Goal: Entertainment & Leisure: Consume media (video, audio)

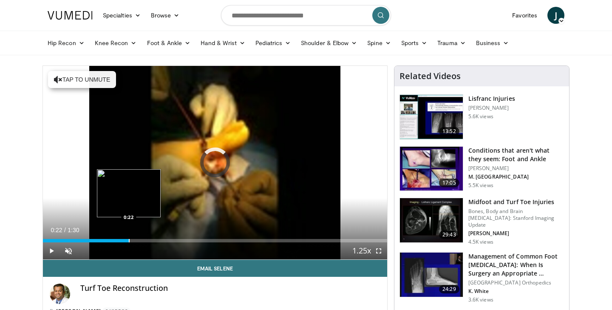
click at [129, 241] on div "Progress Bar" at bounding box center [129, 240] width 1 height 3
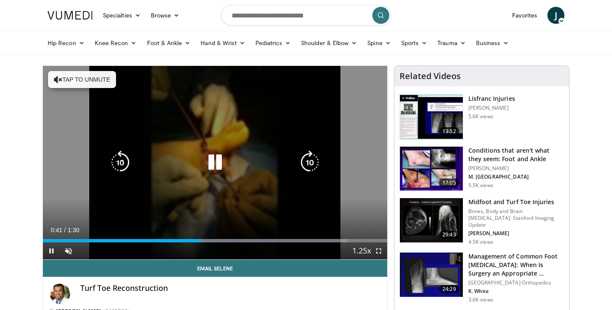
click at [81, 77] on button "Tap to unmute" at bounding box center [82, 79] width 68 height 17
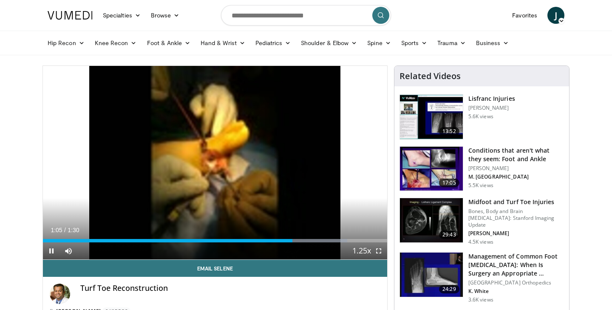
click at [380, 250] on span "Video Player" at bounding box center [378, 250] width 17 height 17
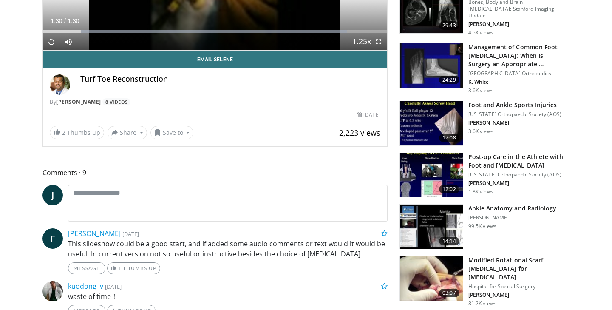
scroll to position [236, 0]
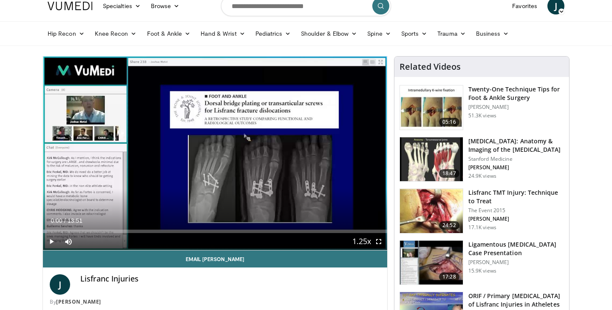
scroll to position [11, 0]
